Goal: Transaction & Acquisition: Purchase product/service

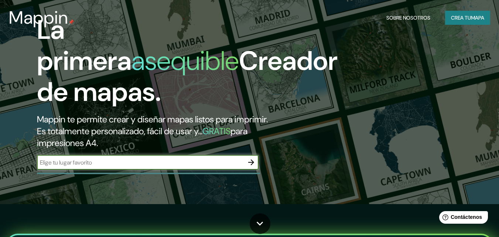
scroll to position [37, 0]
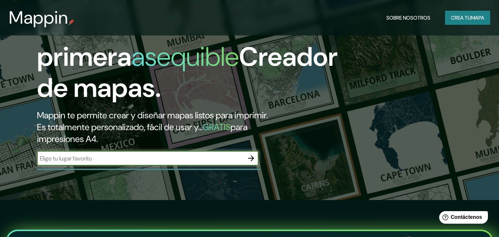
click at [250, 157] on icon "button" at bounding box center [251, 158] width 9 height 9
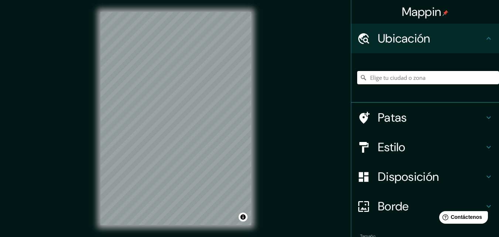
click at [381, 75] on input "Elige tu ciudad o zona" at bounding box center [428, 77] width 142 height 13
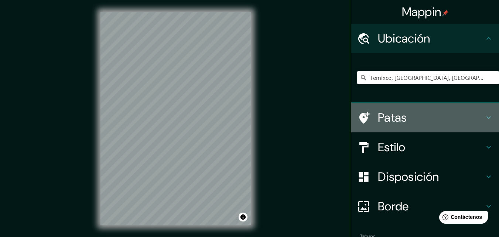
click at [484, 115] on icon at bounding box center [488, 117] width 9 height 9
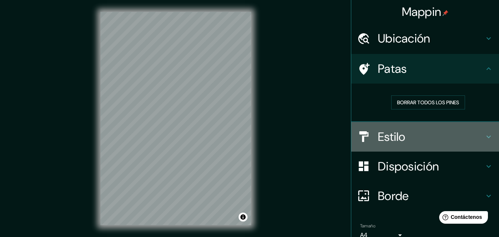
click at [485, 137] on icon at bounding box center [488, 136] width 9 height 9
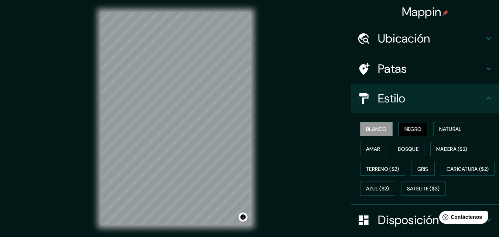
click at [413, 129] on font "Negro" at bounding box center [413, 129] width 17 height 7
click at [439, 133] on font "Natural" at bounding box center [450, 129] width 22 height 10
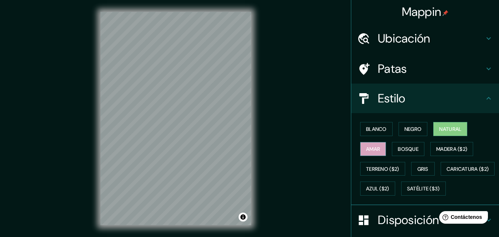
click at [367, 151] on font "Amar" at bounding box center [373, 149] width 14 height 7
click at [398, 149] on font "Bosque" at bounding box center [408, 149] width 21 height 7
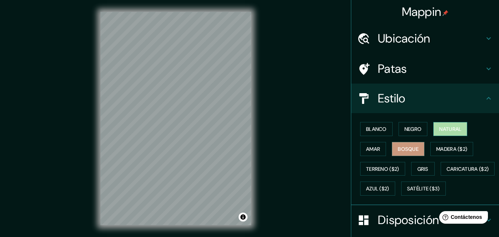
click at [447, 125] on font "Natural" at bounding box center [450, 129] width 22 height 10
click at [484, 102] on icon at bounding box center [488, 98] width 9 height 9
click at [464, 39] on h4 "Ubicación" at bounding box center [431, 38] width 106 height 15
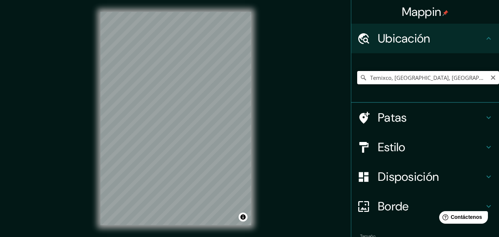
click at [365, 79] on input "Temixco, [GEOGRAPHIC_DATA], [GEOGRAPHIC_DATA]" at bounding box center [428, 77] width 142 height 13
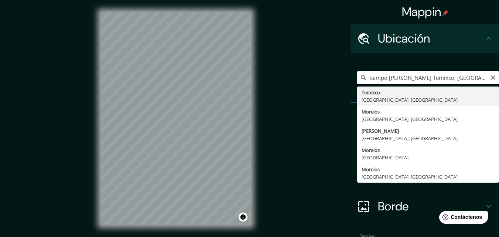
type input "Temixco, [GEOGRAPHIC_DATA], [GEOGRAPHIC_DATA]"
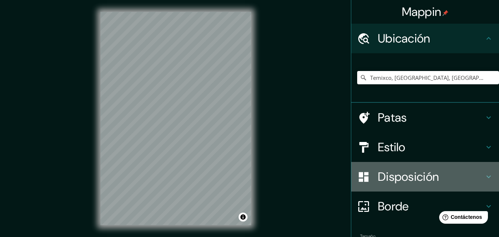
click at [487, 176] on icon at bounding box center [489, 176] width 4 height 3
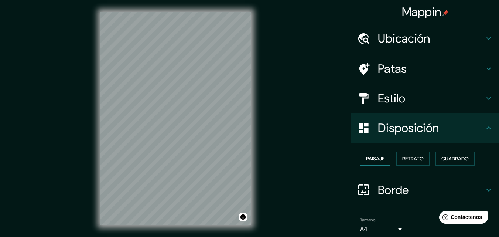
click at [378, 161] on font "Paisaje" at bounding box center [375, 158] width 18 height 7
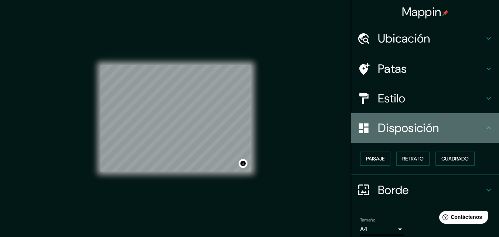
click at [484, 132] on icon at bounding box center [488, 127] width 9 height 9
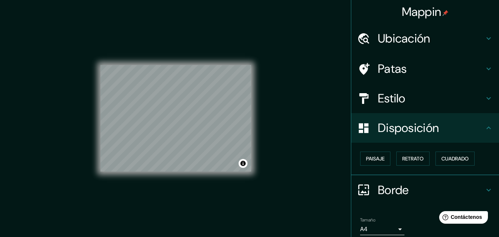
click at [484, 131] on icon at bounding box center [488, 127] width 9 height 9
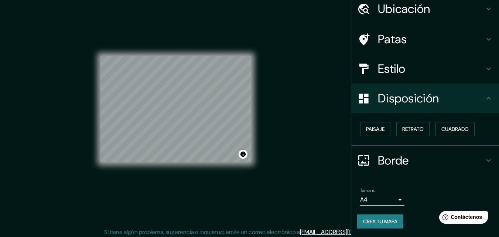
scroll to position [12, 0]
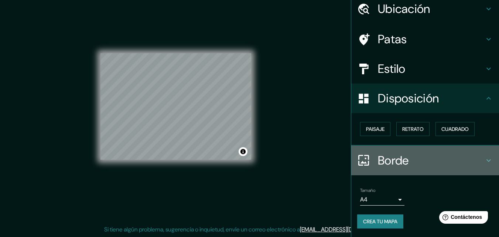
click at [487, 160] on icon at bounding box center [489, 160] width 4 height 3
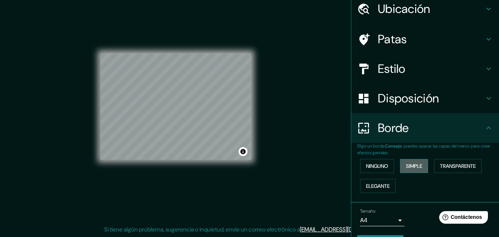
click at [406, 167] on font "Simple" at bounding box center [414, 166] width 16 height 7
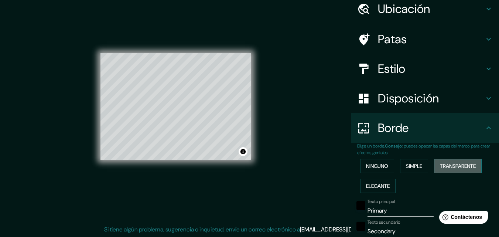
click at [452, 164] on font "Transparente" at bounding box center [458, 166] width 36 height 7
click at [385, 185] on font "Elegante" at bounding box center [378, 185] width 24 height 7
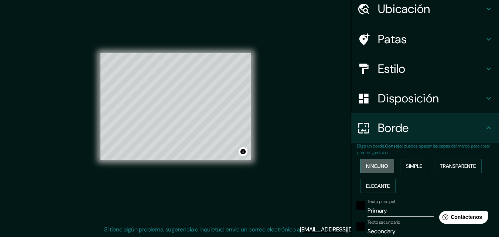
click at [374, 163] on font "Ninguno" at bounding box center [377, 166] width 22 height 7
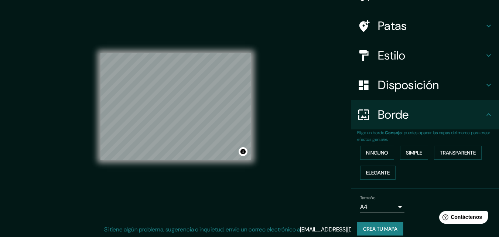
scroll to position [50, 0]
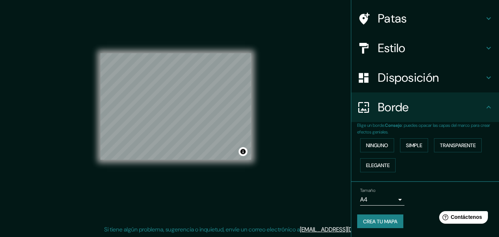
click at [394, 201] on body "Mappin Ubicación Temixco, [GEOGRAPHIC_DATA], [GEOGRAPHIC_DATA] [GEOGRAPHIC_DATA…" at bounding box center [249, 106] width 499 height 237
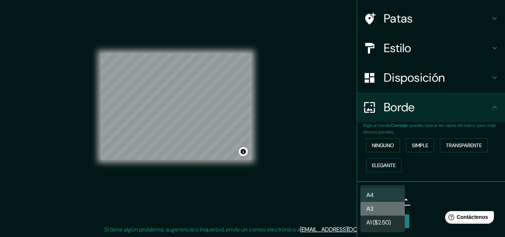
click at [395, 210] on li "A3" at bounding box center [382, 209] width 44 height 14
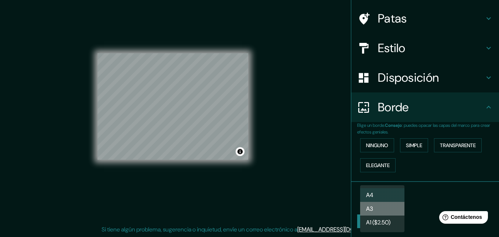
type input "a4"
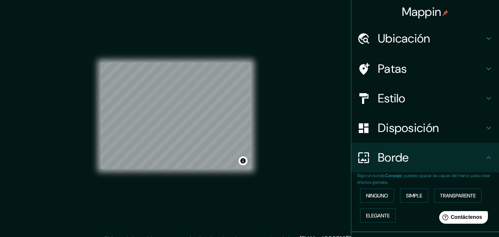
scroll to position [0, 0]
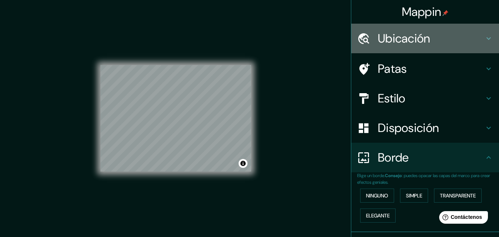
click at [434, 34] on h4 "Ubicación" at bounding box center [431, 38] width 106 height 15
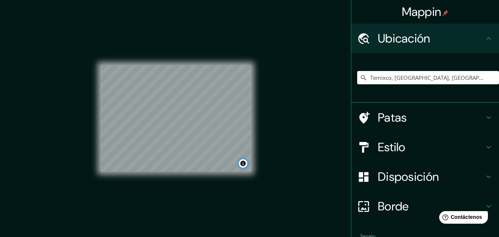
click at [245, 166] on button "Activar o desactivar atribución" at bounding box center [243, 163] width 9 height 9
click at [193, 172] on div "© Mapbox © OpenStreetMap Mejorar este mapa" at bounding box center [175, 118] width 151 height 213
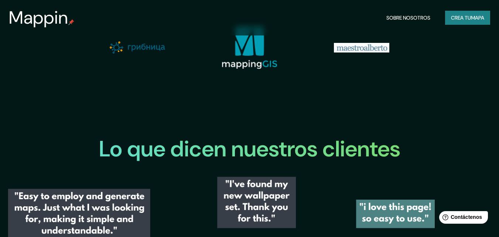
scroll to position [739, 0]
